Goal: Information Seeking & Learning: Check status

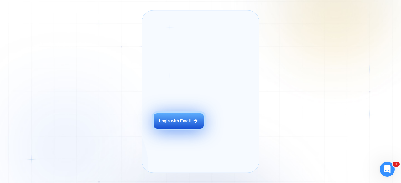
click at [187, 124] on div "Login with Email" at bounding box center [175, 121] width 32 height 6
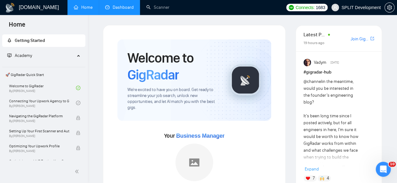
click at [126, 5] on link "Dashboard" at bounding box center [119, 7] width 29 height 5
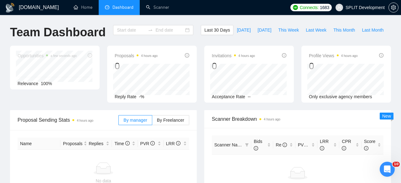
type input "[DATE]"
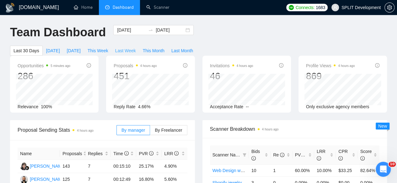
click at [136, 47] on span "Last Week" at bounding box center [125, 50] width 21 height 7
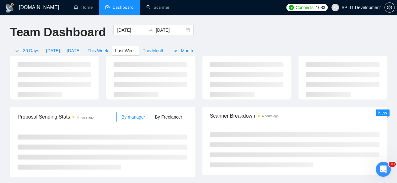
type input "[DATE]"
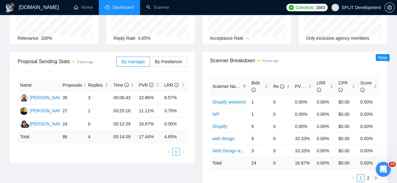
scroll to position [57, 0]
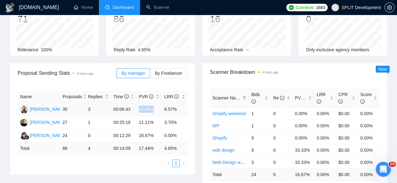
drag, startPoint x: 139, startPoint y: 98, endPoint x: 152, endPoint y: 98, distance: 13.2
click at [152, 103] on td "22.86%" at bounding box center [148, 109] width 25 height 13
drag, startPoint x: 155, startPoint y: 111, endPoint x: 139, endPoint y: 108, distance: 15.9
click at [139, 116] on td "11.11%" at bounding box center [148, 122] width 25 height 13
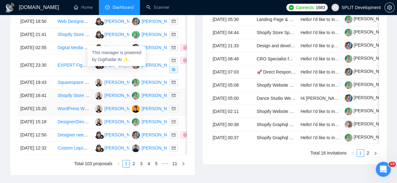
scroll to position [355, 0]
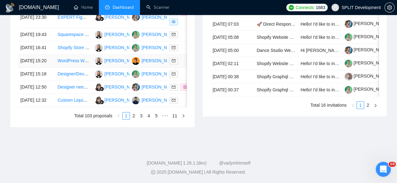
click at [94, 68] on td "[PERSON_NAME]" at bounding box center [110, 61] width 37 height 13
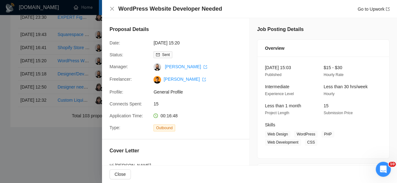
scroll to position [112, 0]
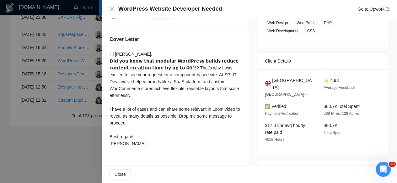
click at [63, 102] on div at bounding box center [198, 91] width 397 height 183
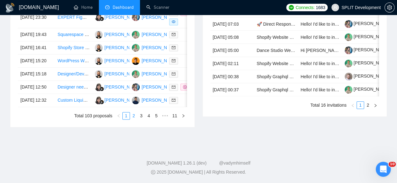
click at [134, 119] on link "2" at bounding box center [133, 116] width 7 height 7
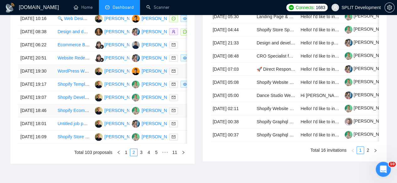
scroll to position [279, 0]
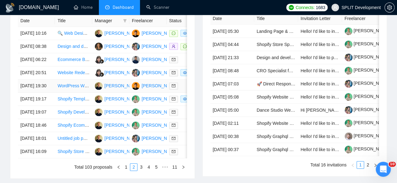
click at [49, 93] on td "[DATE] 19:30" at bounding box center [36, 86] width 37 height 13
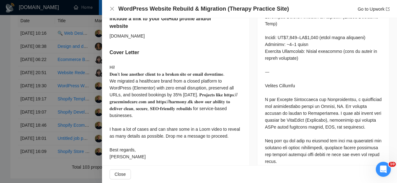
scroll to position [287, 0]
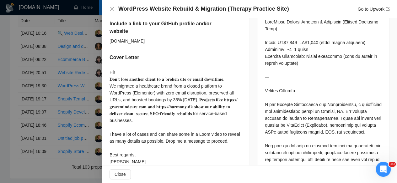
click at [61, 101] on div at bounding box center [198, 91] width 397 height 183
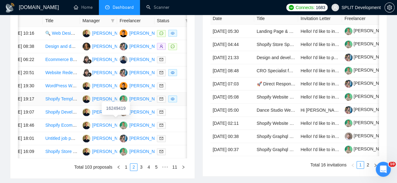
scroll to position [0, 8]
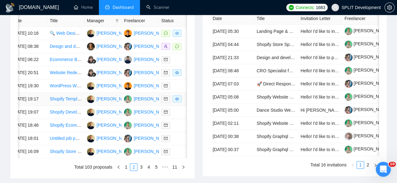
click at [44, 106] on td "[DATE] 19:17" at bounding box center [28, 99] width 37 height 13
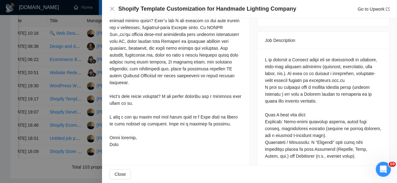
scroll to position [234, 0]
click at [88, 89] on div at bounding box center [198, 91] width 397 height 183
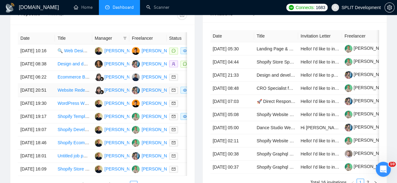
scroll to position [259, 0]
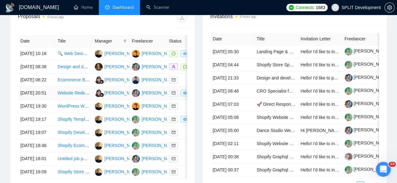
click at [56, 100] on td "Website Redesign Specialist Needed" at bounding box center [73, 93] width 37 height 13
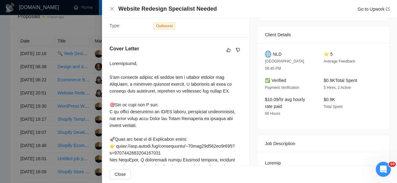
scroll to position [138, 0]
click at [40, 109] on div at bounding box center [198, 91] width 397 height 183
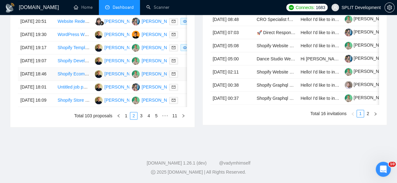
scroll to position [338, 0]
click at [48, 81] on td "[DATE] 18:46" at bounding box center [36, 74] width 37 height 13
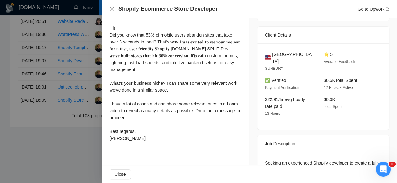
click at [23, 110] on div at bounding box center [198, 91] width 397 height 183
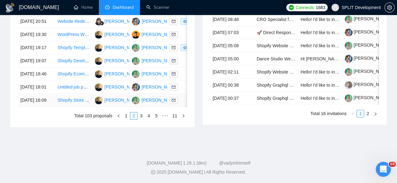
scroll to position [347, 0]
click at [142, 119] on link "3" at bounding box center [141, 116] width 7 height 7
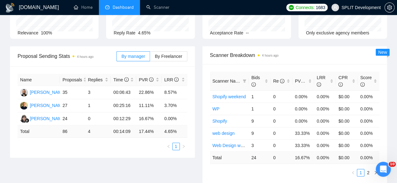
scroll to position [74, 0]
drag, startPoint x: 136, startPoint y: 81, endPoint x: 181, endPoint y: 81, distance: 44.2
click at [181, 87] on tr "[PERSON_NAME] 35 3 00:06:43 22.86% 8.57%" at bounding box center [103, 93] width 170 height 13
drag, startPoint x: 138, startPoint y: 94, endPoint x: 155, endPoint y: 97, distance: 17.2
click at [155, 100] on td "11.11%" at bounding box center [148, 106] width 25 height 13
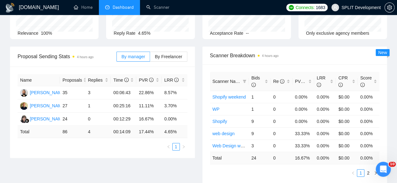
click at [161, 143] on ul "1" at bounding box center [103, 147] width 170 height 8
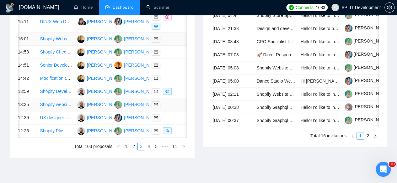
scroll to position [308, 0]
click at [76, 85] on td "[PERSON_NAME]" at bounding box center [93, 78] width 37 height 13
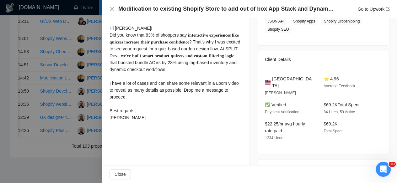
scroll to position [111, 0]
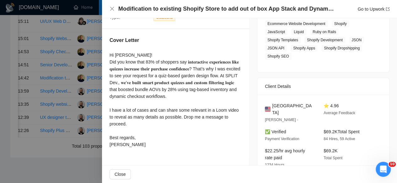
click at [96, 92] on div at bounding box center [198, 91] width 397 height 183
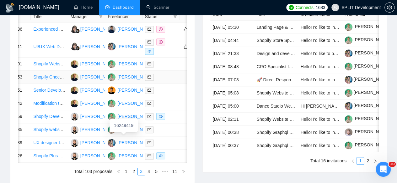
scroll to position [283, 0]
click at [92, 84] on td "[PERSON_NAME]" at bounding box center [86, 77] width 37 height 13
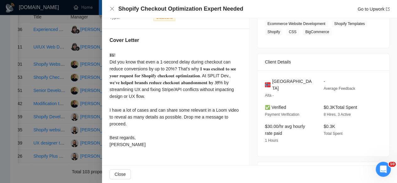
click at [55, 92] on div at bounding box center [198, 91] width 397 height 183
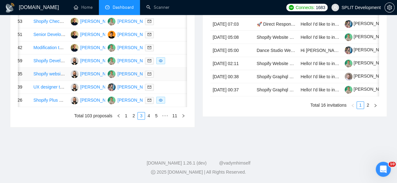
scroll to position [375, 0]
click at [93, 91] on td "[PERSON_NAME]" at bounding box center [86, 87] width 37 height 13
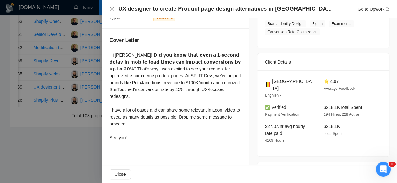
click at [51, 93] on div at bounding box center [198, 91] width 397 height 183
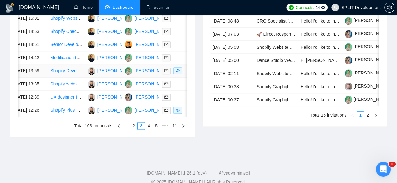
scroll to position [328, 0]
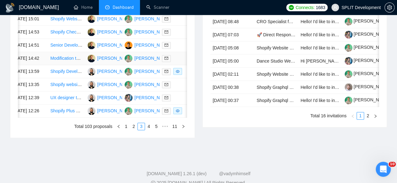
click at [86, 65] on td "[PERSON_NAME]" at bounding box center [103, 58] width 37 height 13
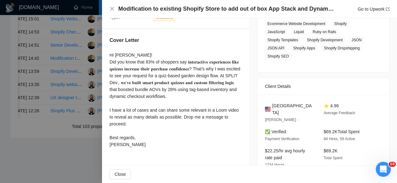
click at [80, 75] on div at bounding box center [198, 91] width 397 height 183
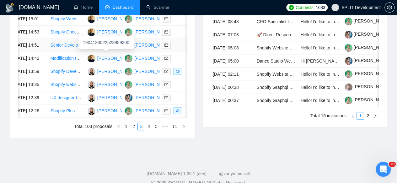
scroll to position [0, 0]
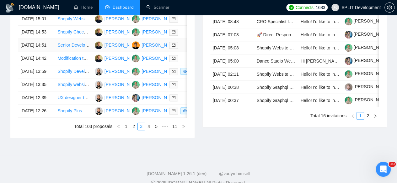
click at [113, 52] on td "[PERSON_NAME]" at bounding box center [110, 45] width 37 height 13
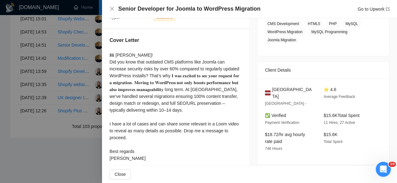
click at [92, 76] on div at bounding box center [198, 91] width 397 height 183
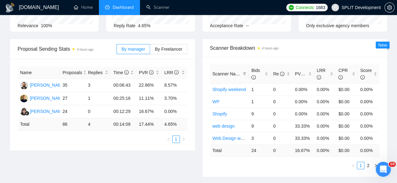
scroll to position [81, 0]
drag, startPoint x: 130, startPoint y: 89, endPoint x: 119, endPoint y: 88, distance: 11.3
click at [119, 92] on td "00:25:16" at bounding box center [123, 98] width 25 height 13
drag, startPoint x: 130, startPoint y: 76, endPoint x: 119, endPoint y: 75, distance: 10.4
click at [119, 79] on td "00:06:43" at bounding box center [123, 85] width 25 height 13
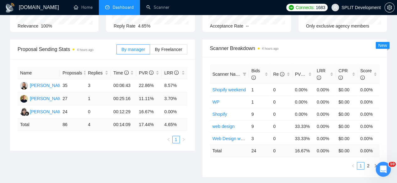
click at [135, 92] on td "00:25:16" at bounding box center [123, 98] width 25 height 13
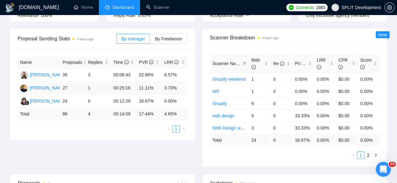
scroll to position [92, 0]
drag, startPoint x: 132, startPoint y: 76, endPoint x: 119, endPoint y: 74, distance: 13.0
click at [119, 81] on td "00:25:16" at bounding box center [123, 87] width 25 height 13
click at [128, 81] on td "00:25:16" at bounding box center [123, 87] width 25 height 13
click at [178, 36] on span "By Freelancer" at bounding box center [168, 38] width 27 height 5
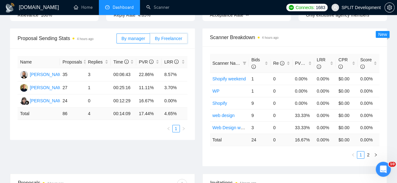
click at [150, 40] on input "By Freelancer" at bounding box center [150, 40] width 0 height 0
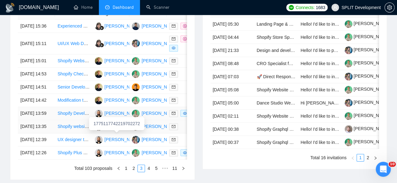
scroll to position [306, 0]
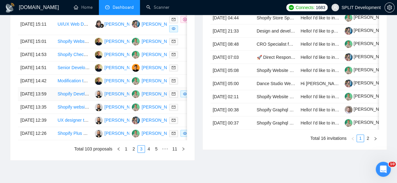
click at [159, 101] on td "[PERSON_NAME]" at bounding box center [147, 94] width 37 height 13
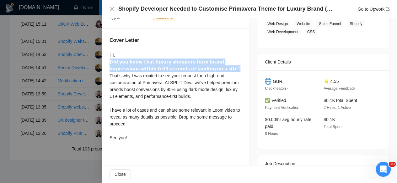
drag, startPoint x: 191, startPoint y: 69, endPoint x: 103, endPoint y: 65, distance: 88.5
click at [103, 65] on div "Cover Letter Hi, 𝗗𝗶𝗱 𝘆𝗼𝘂 𝗸𝗻𝗼𝘄 𝘁𝗵𝗮𝘁 𝗹𝘂𝘅𝘂𝗿𝘆 𝘀𝗵𝗼𝗽𝗽𝗲𝗿𝘀 𝗳𝗼𝗿𝗺 𝗯𝗿𝗮𝗻𝗱 𝗶𝗺𝗽𝗿𝗲𝘀𝘀𝗶𝗼𝗻𝘀 𝘄𝗶𝘁𝗵𝗶…" at bounding box center [175, 90] width 147 height 122
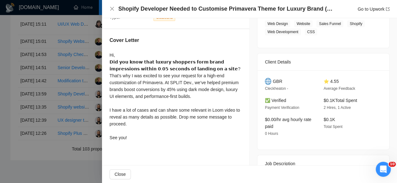
click at [88, 81] on div at bounding box center [198, 91] width 397 height 183
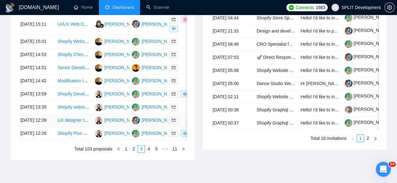
click at [83, 127] on td "UX designer to create Product page design alternatives in [GEOGRAPHIC_DATA]" at bounding box center [73, 120] width 37 height 13
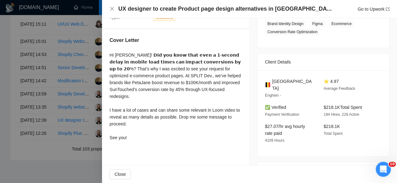
click at [124, 55] on div "Hi [PERSON_NAME]! 𝗗𝗶𝗱 𝘆𝗼𝘂 𝗸𝗻𝗼𝘄 𝘁𝗵𝗮𝘁 𝗲𝘃𝗲𝗻 𝗮 𝟭-𝘀𝗲𝗰𝗼𝗻𝗱 𝗱𝗲𝗹𝗮𝘆 𝗶𝗻 𝗺𝗼𝗯𝗶𝗹𝗲 𝗹𝗼𝗮𝗱 𝘁𝗶𝗺𝗲𝘀 …" at bounding box center [175, 97] width 132 height 90
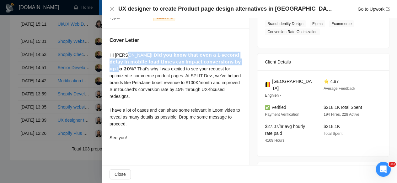
drag, startPoint x: 124, startPoint y: 55, endPoint x: 197, endPoint y: 59, distance: 73.1
click at [197, 59] on div "Hi [PERSON_NAME]! 𝗗𝗶𝗱 𝘆𝗼𝘂 𝗸𝗻𝗼𝘄 𝘁𝗵𝗮𝘁 𝗲𝘃𝗲𝗻 𝗮 𝟭-𝘀𝗲𝗰𝗼𝗻𝗱 𝗱𝗲𝗹𝗮𝘆 𝗶𝗻 𝗺𝗼𝗯𝗶𝗹𝗲 𝗹𝗼𝗮𝗱 𝘁𝗶𝗺𝗲𝘀 …" at bounding box center [175, 97] width 132 height 90
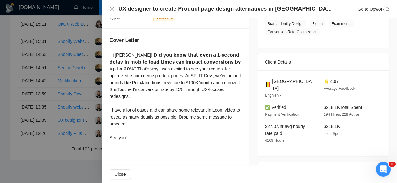
click at [76, 105] on div at bounding box center [198, 91] width 397 height 183
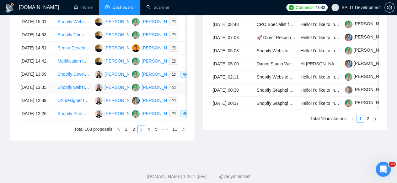
scroll to position [360, 0]
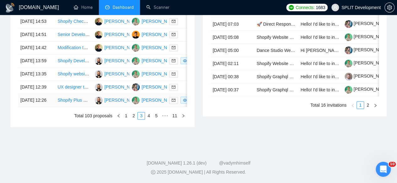
click at [123, 107] on td "[PERSON_NAME]" at bounding box center [110, 100] width 37 height 13
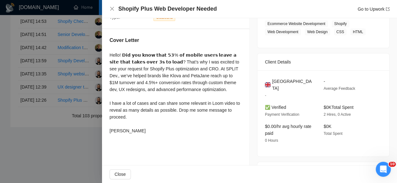
click at [29, 57] on div at bounding box center [198, 91] width 397 height 183
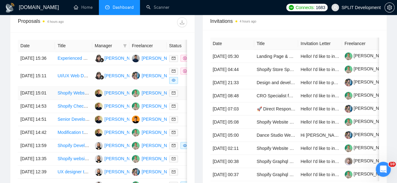
scroll to position [244, 0]
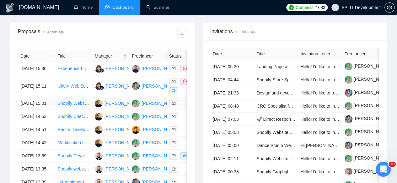
click at [111, 108] on td "[PERSON_NAME]" at bounding box center [110, 103] width 37 height 13
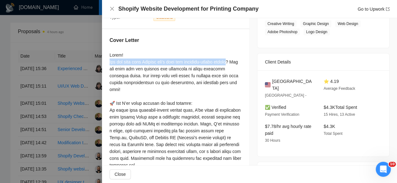
drag, startPoint x: 109, startPoint y: 61, endPoint x: 230, endPoint y: 61, distance: 120.7
click at [230, 61] on div "Cover Letter" at bounding box center [175, 131] width 147 height 205
click at [70, 115] on div at bounding box center [198, 91] width 397 height 183
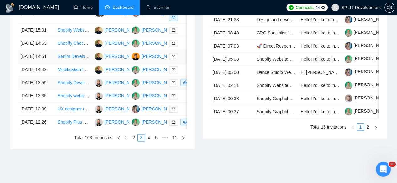
scroll to position [321, 0]
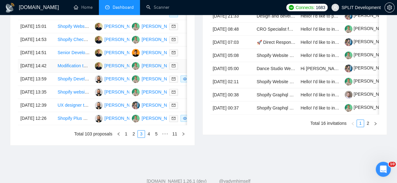
click at [141, 73] on td "[PERSON_NAME]" at bounding box center [147, 66] width 37 height 13
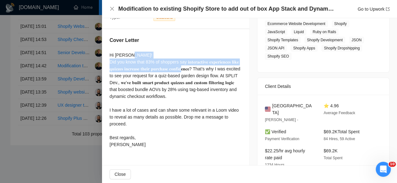
drag, startPoint x: 110, startPoint y: 60, endPoint x: 211, endPoint y: 67, distance: 100.5
click at [211, 67] on div "Hi [PERSON_NAME]! Did you know that 83% of shoppers say 𝐢𝐧𝐭𝐞𝐫𝐚𝐜𝐭𝐢𝐯𝐞 𝐞𝐱𝐩𝐞𝐫𝐢𝐞𝐧𝐜𝐞𝐬…" at bounding box center [175, 100] width 132 height 97
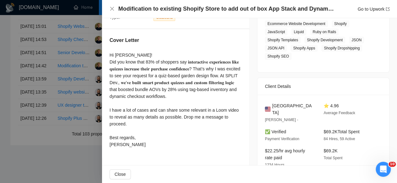
click at [94, 99] on div at bounding box center [198, 91] width 397 height 183
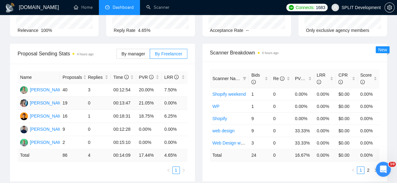
scroll to position [77, 0]
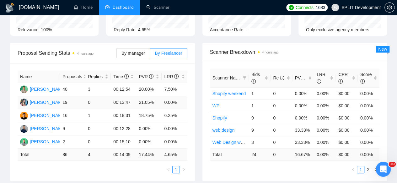
click at [158, 96] on td "21.05%" at bounding box center [148, 102] width 25 height 13
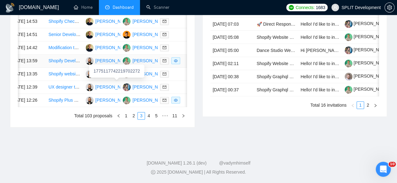
scroll to position [0, 0]
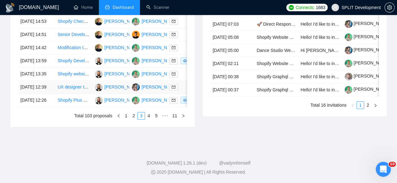
click at [91, 94] on td "UX designer to create Product page design alternatives in [GEOGRAPHIC_DATA]" at bounding box center [73, 87] width 37 height 13
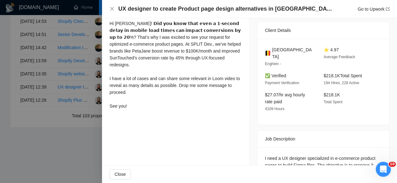
scroll to position [91, 0]
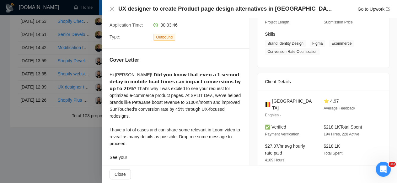
click at [78, 105] on div at bounding box center [198, 91] width 397 height 183
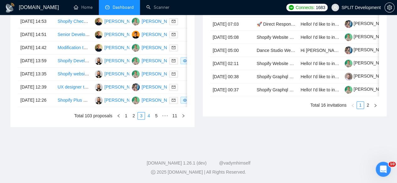
click at [146, 119] on link "4" at bounding box center [148, 116] width 7 height 7
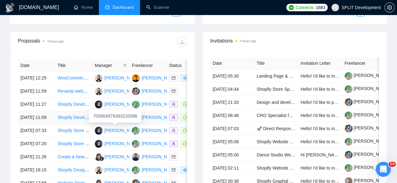
scroll to position [232, 0]
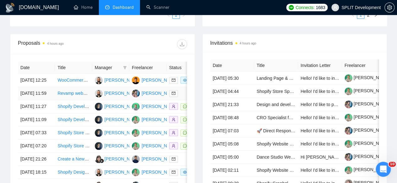
click at [92, 100] on td "[PERSON_NAME]" at bounding box center [110, 93] width 37 height 13
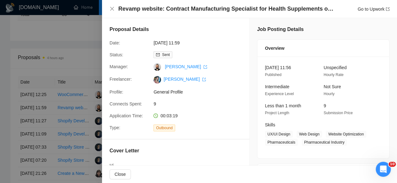
scroll to position [216, 0]
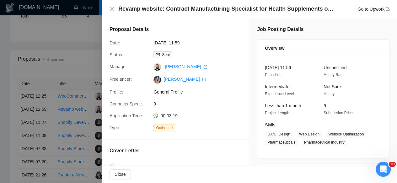
click at [94, 99] on div at bounding box center [198, 91] width 397 height 183
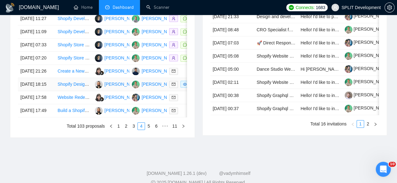
scroll to position [339, 0]
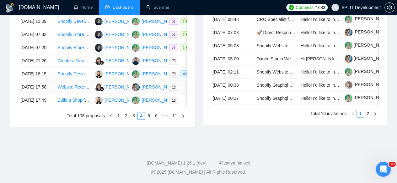
click at [155, 94] on td "[PERSON_NAME]" at bounding box center [147, 87] width 37 height 13
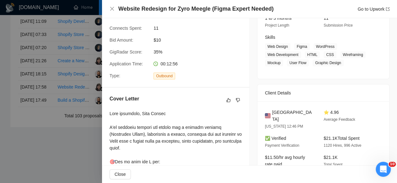
scroll to position [87, 0]
click at [66, 114] on div at bounding box center [198, 91] width 397 height 183
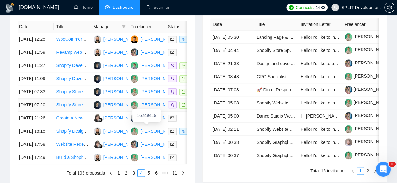
scroll to position [0, 0]
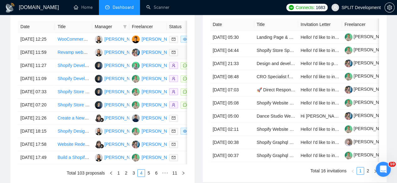
click at [123, 57] on td "[PERSON_NAME]" at bounding box center [110, 52] width 37 height 13
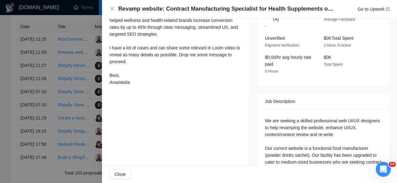
scroll to position [129, 0]
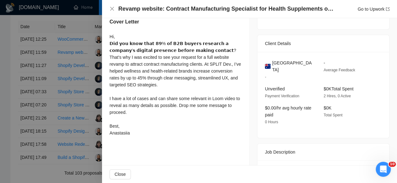
click at [85, 109] on div at bounding box center [198, 91] width 397 height 183
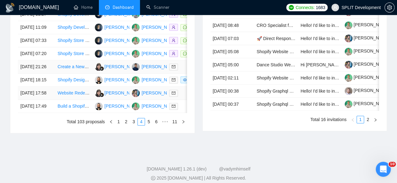
scroll to position [325, 0]
click at [115, 87] on td "[PERSON_NAME]" at bounding box center [110, 79] width 37 height 13
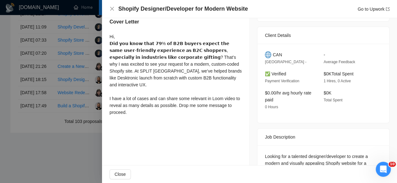
click at [65, 92] on div at bounding box center [198, 91] width 397 height 183
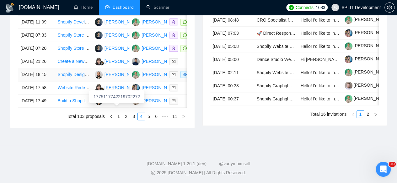
scroll to position [370, 0]
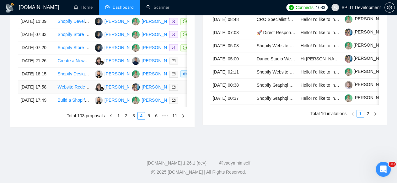
click at [155, 94] on td "[PERSON_NAME]" at bounding box center [147, 87] width 37 height 13
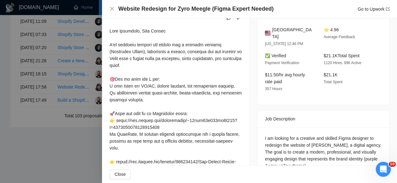
scroll to position [211, 0]
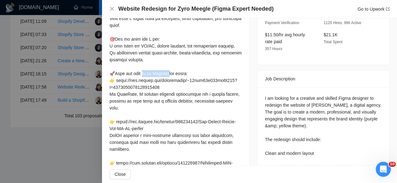
drag, startPoint x: 110, startPoint y: 71, endPoint x: 128, endPoint y: 75, distance: 18.3
click at [128, 75] on div at bounding box center [175, 121] width 132 height 269
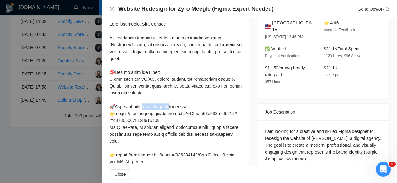
scroll to position [176, 0]
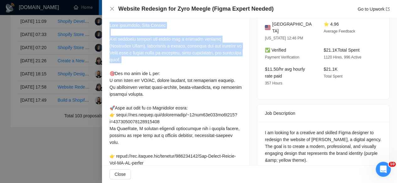
drag, startPoint x: 118, startPoint y: 65, endPoint x: 109, endPoint y: 26, distance: 39.5
click at [109, 26] on div "Cover Letter" at bounding box center [175, 150] width 147 height 302
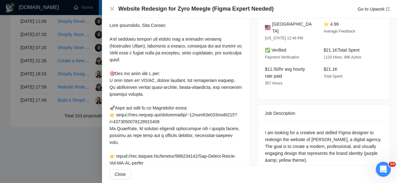
click at [86, 59] on div at bounding box center [198, 91] width 397 height 183
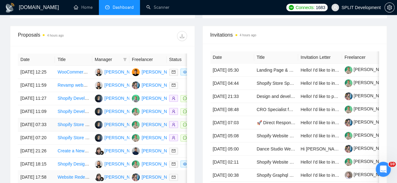
scroll to position [240, 0]
click at [120, 90] on td "[PERSON_NAME]" at bounding box center [110, 85] width 37 height 13
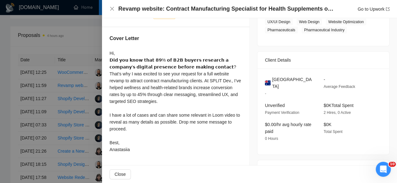
scroll to position [112, 0]
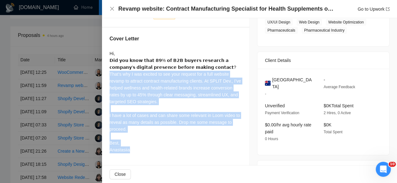
drag, startPoint x: 191, startPoint y: 66, endPoint x: 172, endPoint y: 156, distance: 92.7
click at [172, 156] on div "Cover Letter Hi, 𝗗𝗶𝗱 𝘆𝗼𝘂 𝗸𝗻𝗼𝘄 𝘁𝗵𝗮𝘁 𝟴𝟵% 𝗼𝗳 𝗕𝟮𝗕 𝗯𝘂𝘆𝗲𝗿𝘀 𝗿𝗲𝘀𝗲𝗮𝗿𝗰𝗵 𝗮 𝗰𝗼𝗺𝗽𝗮𝗻𝘆’𝘀 𝗱𝗶𝗴𝗶𝘁…" at bounding box center [175, 96] width 147 height 136
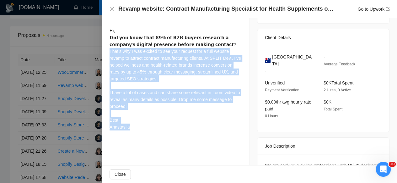
scroll to position [135, 0]
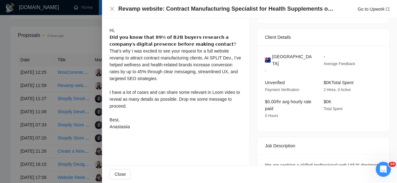
click at [63, 73] on div at bounding box center [198, 91] width 397 height 183
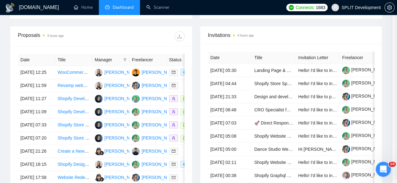
click at [63, 73] on div at bounding box center [198, 91] width 397 height 183
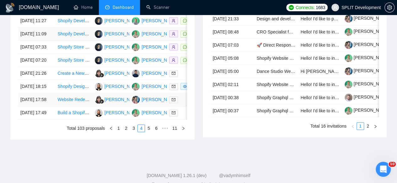
scroll to position [332, 0]
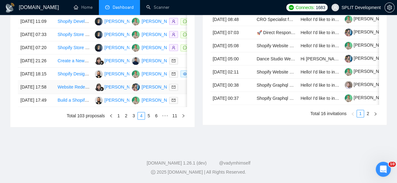
click at [129, 94] on td "[PERSON_NAME]" at bounding box center [110, 87] width 37 height 13
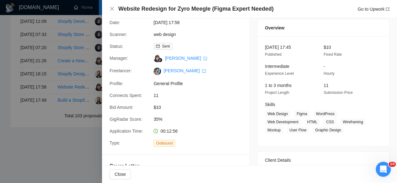
scroll to position [0, 0]
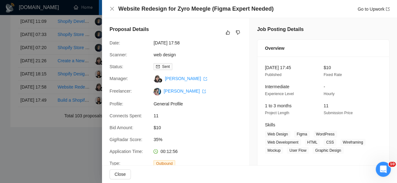
click at [35, 94] on div at bounding box center [198, 91] width 397 height 183
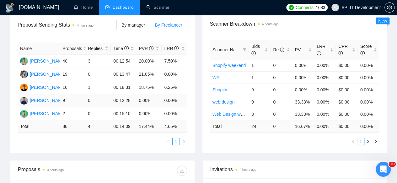
scroll to position [75, 0]
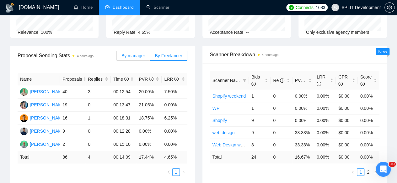
click at [131, 53] on span "By manager" at bounding box center [133, 55] width 24 height 5
click at [117, 57] on input "By manager" at bounding box center [117, 57] width 0 height 0
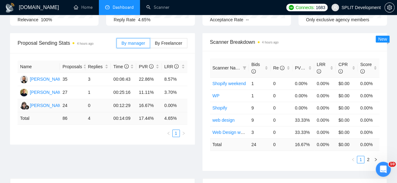
scroll to position [88, 0]
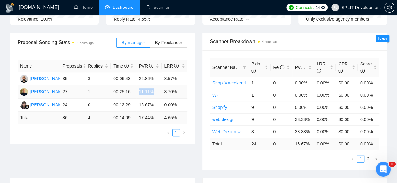
drag, startPoint x: 158, startPoint y: 81, endPoint x: 137, endPoint y: 81, distance: 21.0
click at [137, 86] on td "11.11%" at bounding box center [148, 92] width 25 height 13
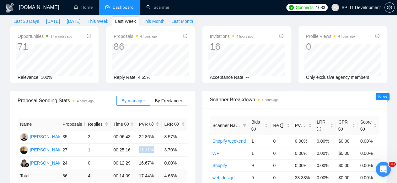
scroll to position [0, 0]
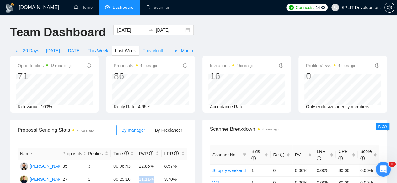
click at [168, 46] on button "This Month" at bounding box center [153, 51] width 29 height 10
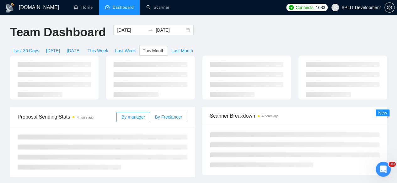
type input "[DATE]"
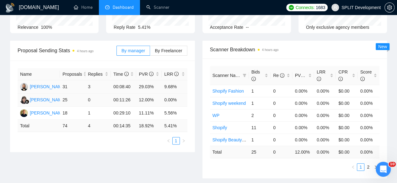
scroll to position [73, 0]
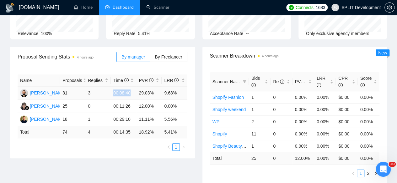
drag, startPoint x: 130, startPoint y: 81, endPoint x: 113, endPoint y: 81, distance: 16.9
click at [113, 87] on td "00:08:40" at bounding box center [123, 93] width 25 height 13
drag, startPoint x: 133, startPoint y: 111, endPoint x: 115, endPoint y: 111, distance: 18.2
click at [115, 113] on td "00:29:10" at bounding box center [123, 119] width 25 height 13
click at [203, 93] on div "Scanner Name Bids Re PVR LRR CPR Score Shopify Fashion 1 0 0.00% 0.00% $0.00 0.…" at bounding box center [294, 125] width 185 height 120
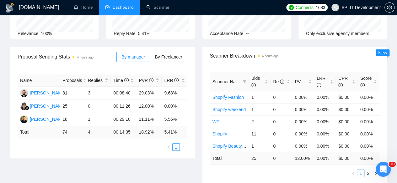
scroll to position [0, 0]
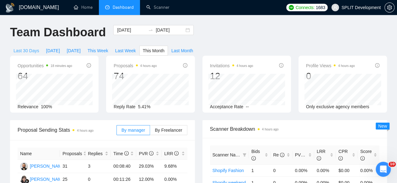
click at [39, 47] on span "Last 30 Days" at bounding box center [26, 50] width 26 height 7
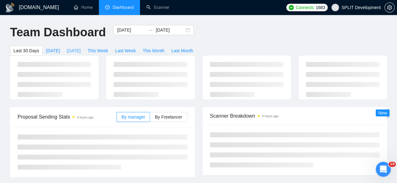
type input "[DATE]"
click at [193, 47] on span "Last Month" at bounding box center [182, 50] width 22 height 7
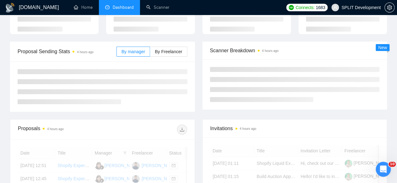
type input "[DATE]"
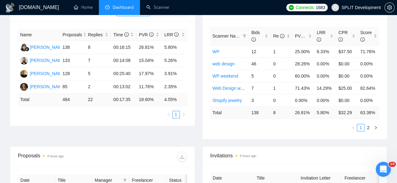
scroll to position [73, 0]
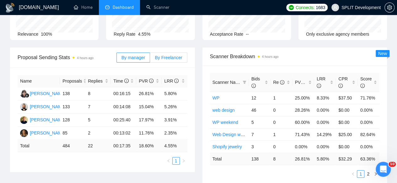
click at [160, 55] on span "By Freelancer" at bounding box center [168, 57] width 27 height 5
click at [150, 59] on input "By Freelancer" at bounding box center [150, 59] width 0 height 0
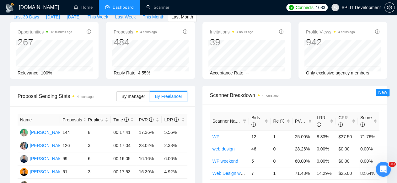
scroll to position [0, 0]
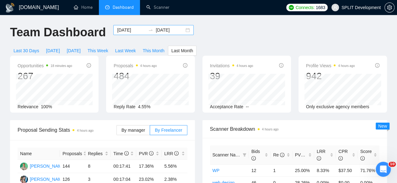
click at [148, 31] on icon "swap-right" at bounding box center [150, 30] width 5 height 5
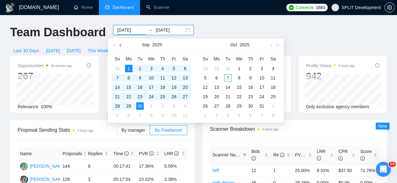
click at [120, 43] on button "button" at bounding box center [120, 45] width 7 height 13
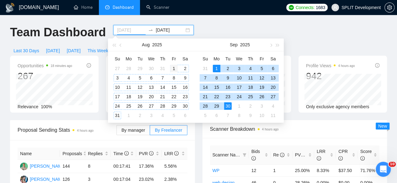
type input "[DATE]"
click at [172, 67] on div "1" at bounding box center [174, 69] width 8 height 8
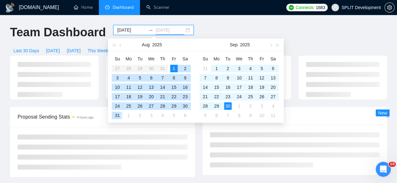
type input "[DATE]"
click at [119, 114] on div "31" at bounding box center [117, 116] width 8 height 8
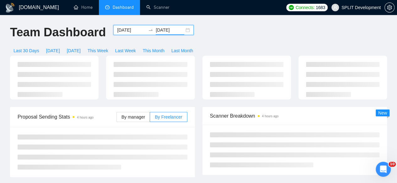
click at [198, 140] on div "Proposal Sending Stats 4 hours ago By manager By Freelancer" at bounding box center [102, 142] width 192 height 70
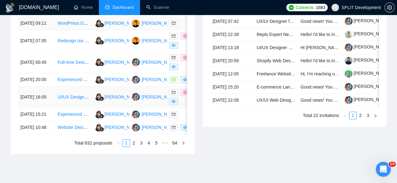
scroll to position [364, 0]
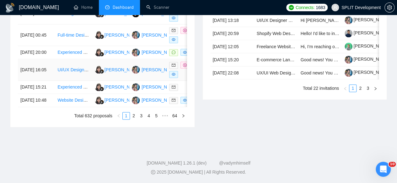
click at [153, 81] on td "[PERSON_NAME]" at bounding box center [147, 70] width 37 height 22
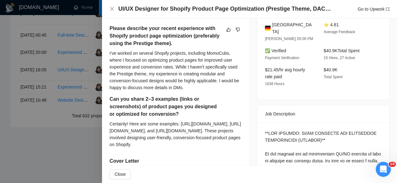
scroll to position [149, 0]
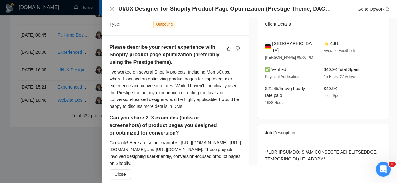
click at [83, 91] on div at bounding box center [198, 91] width 397 height 183
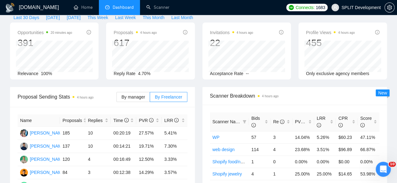
scroll to position [0, 0]
